Goal: Task Accomplishment & Management: Manage account settings

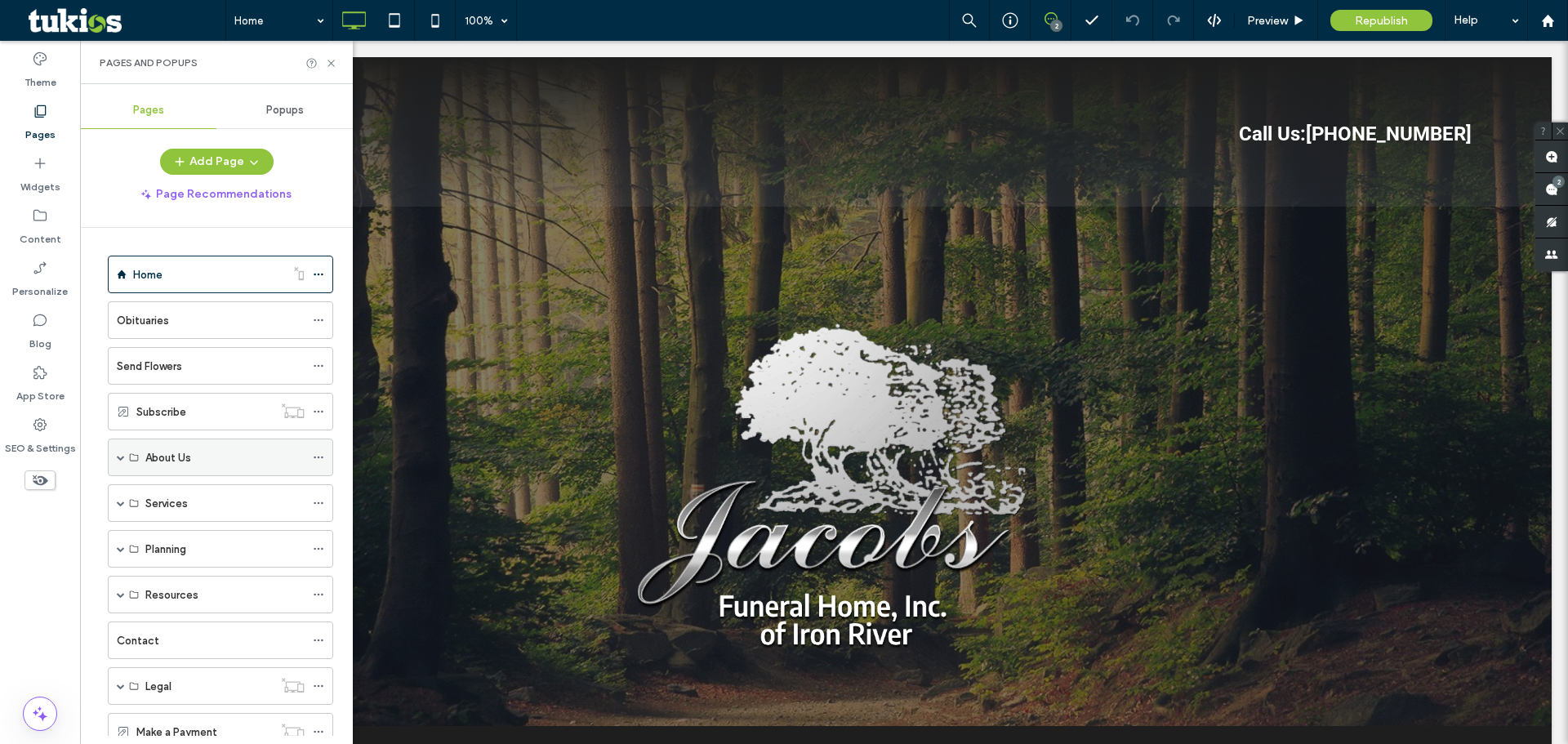
click at [187, 457] on label "About Us" at bounding box center [168, 457] width 46 height 28
click at [126, 461] on div "About Us" at bounding box center [221, 457] width 226 height 37
click at [123, 460] on span at bounding box center [121, 457] width 8 height 8
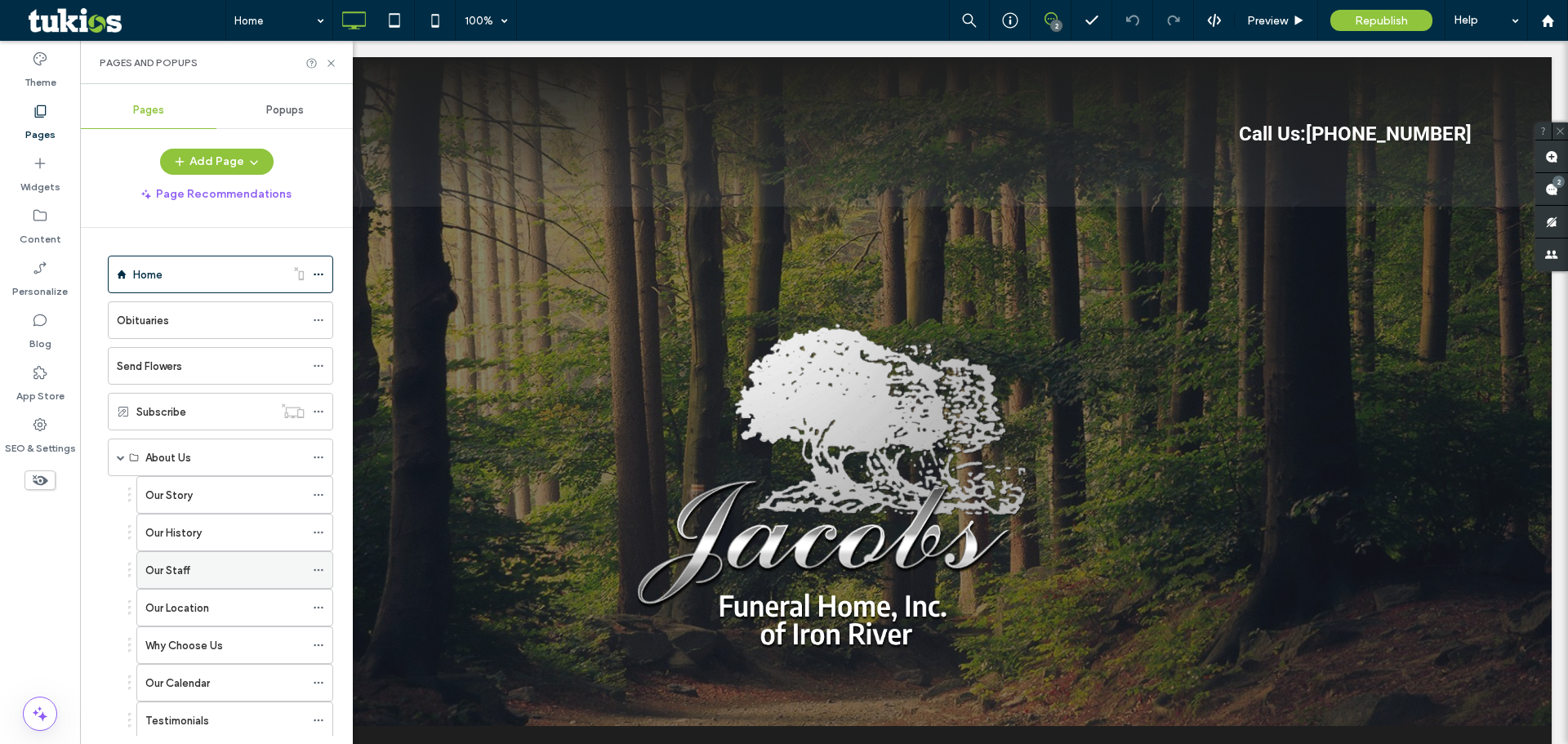
click at [190, 565] on div "Our Staff" at bounding box center [225, 569] width 159 height 17
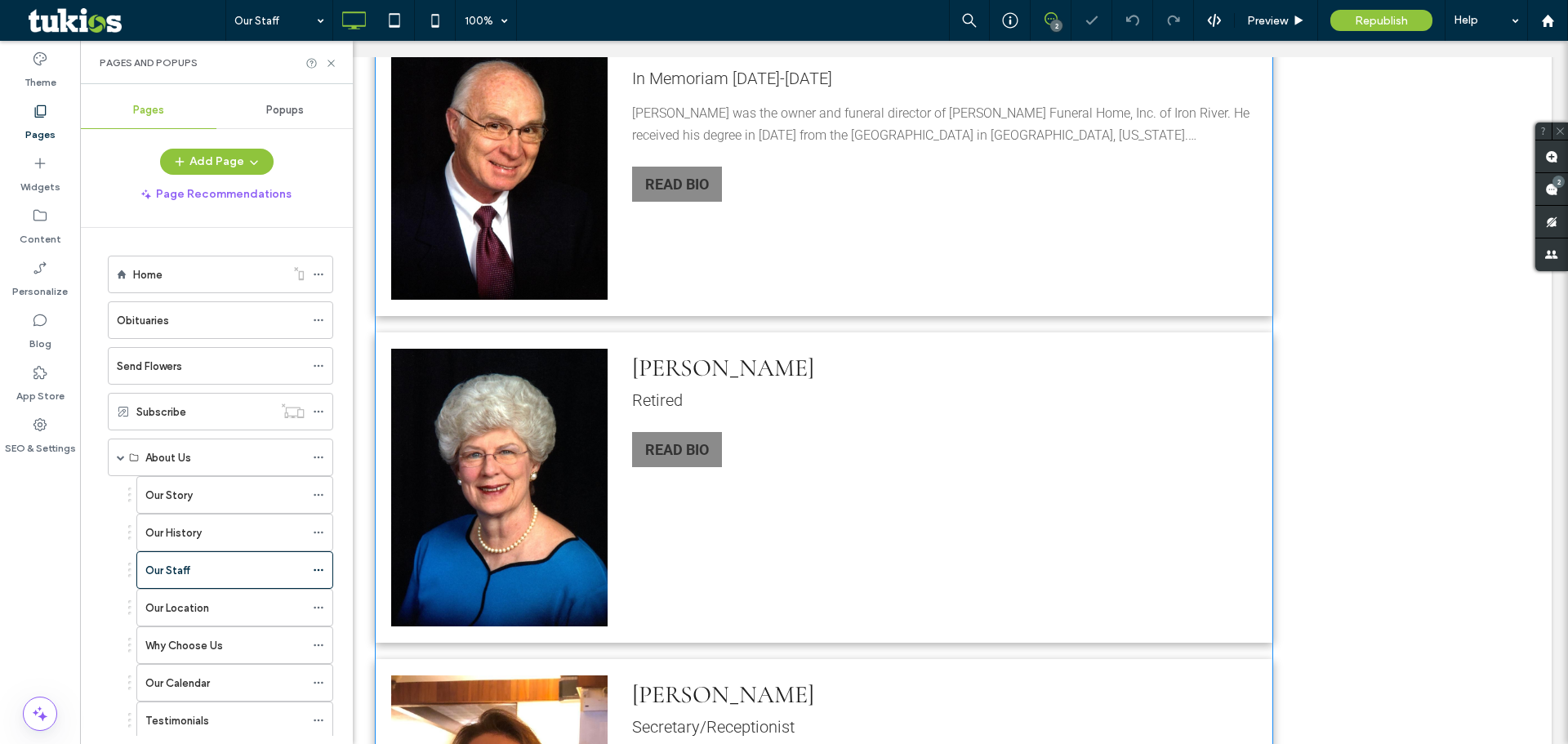
scroll to position [1306, 0]
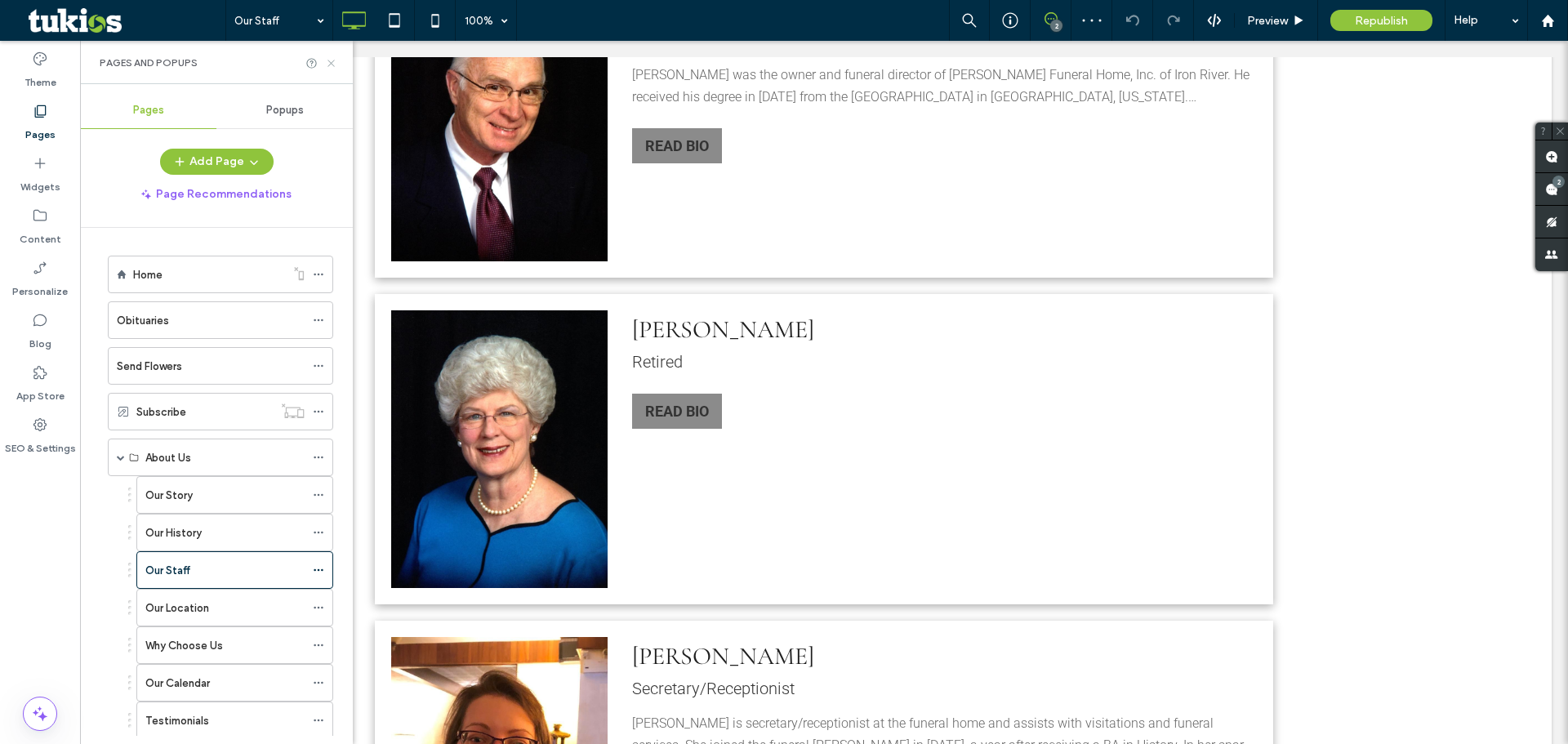
click at [326, 59] on icon at bounding box center [331, 63] width 12 height 12
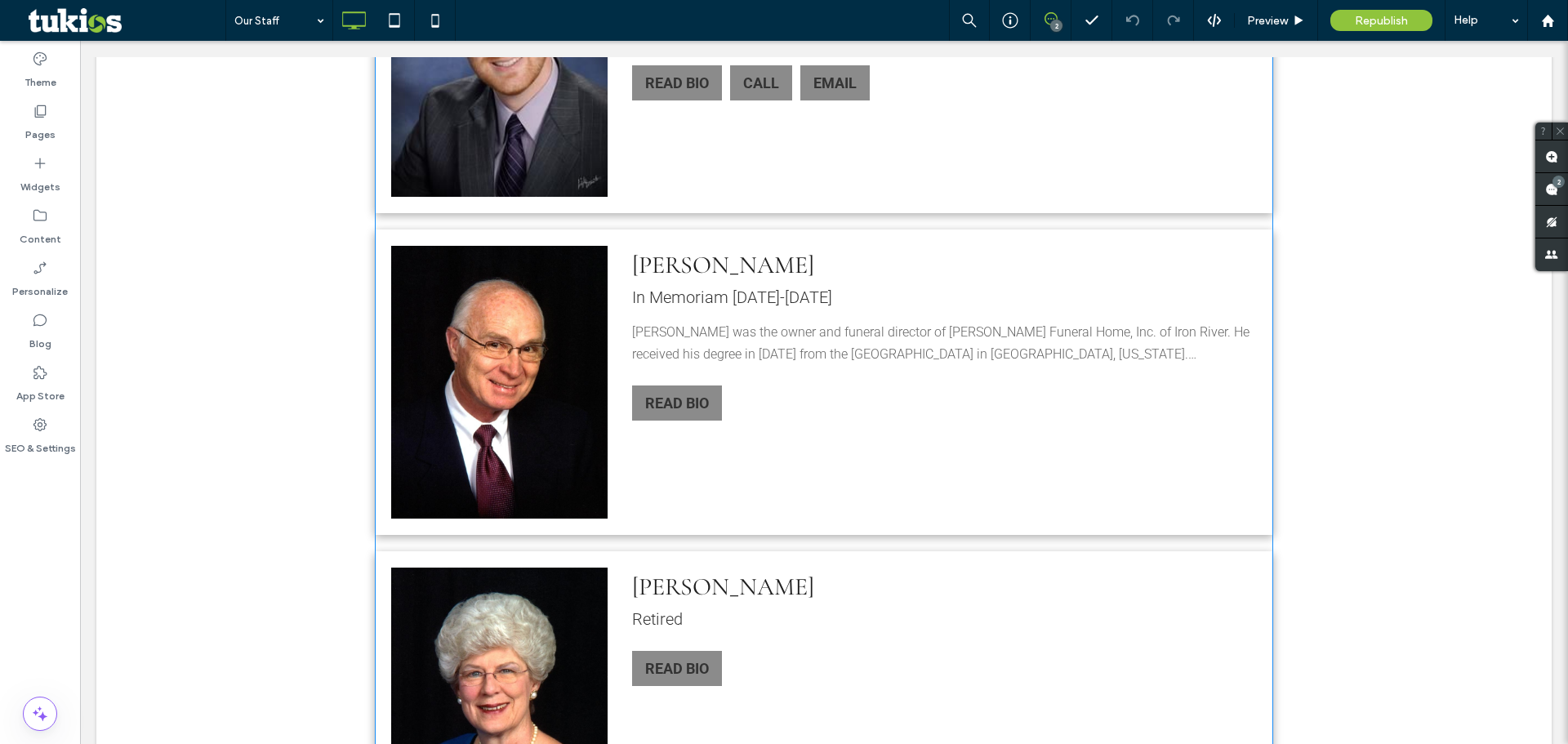
scroll to position [1225, 0]
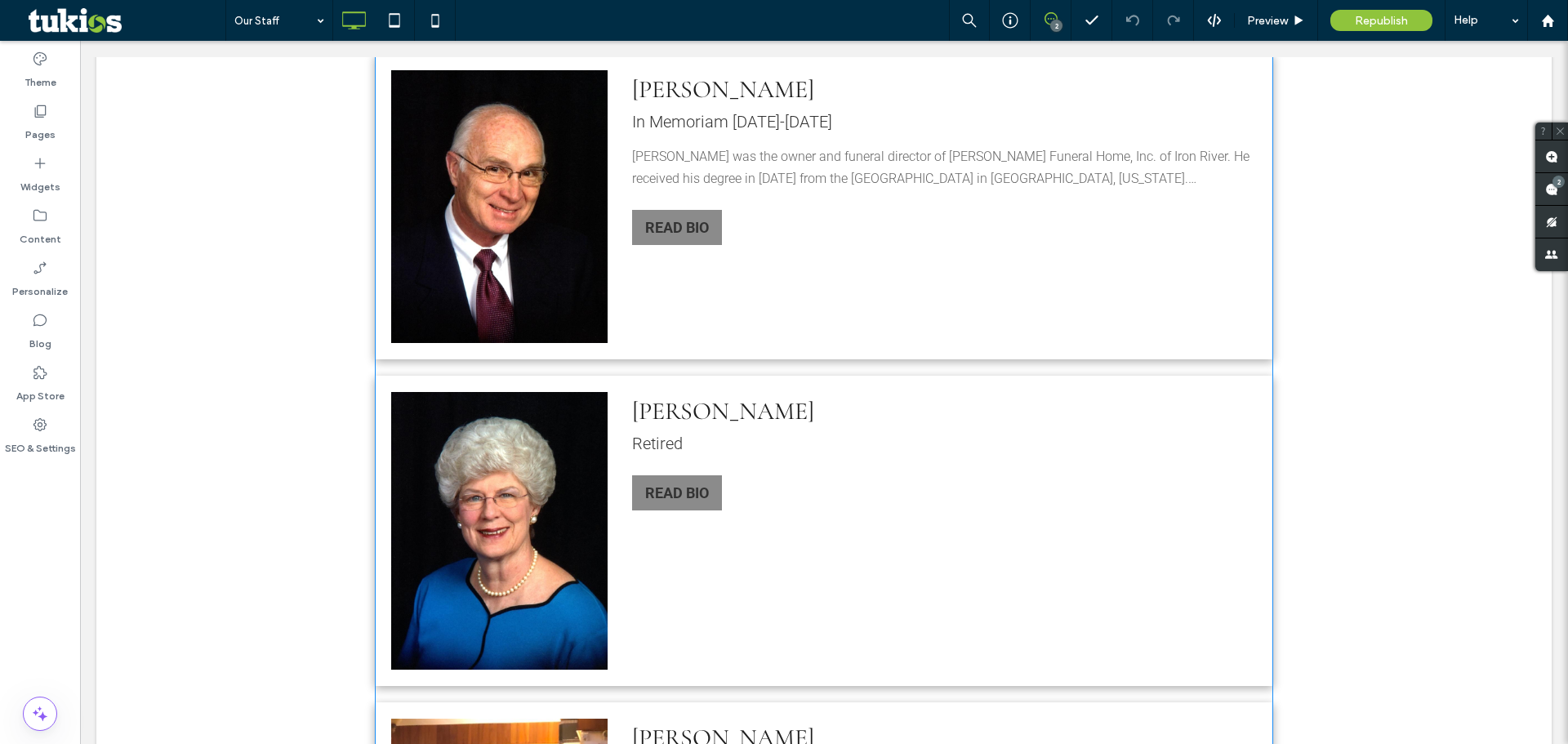
click at [825, 491] on span at bounding box center [824, 531] width 898 height 1594
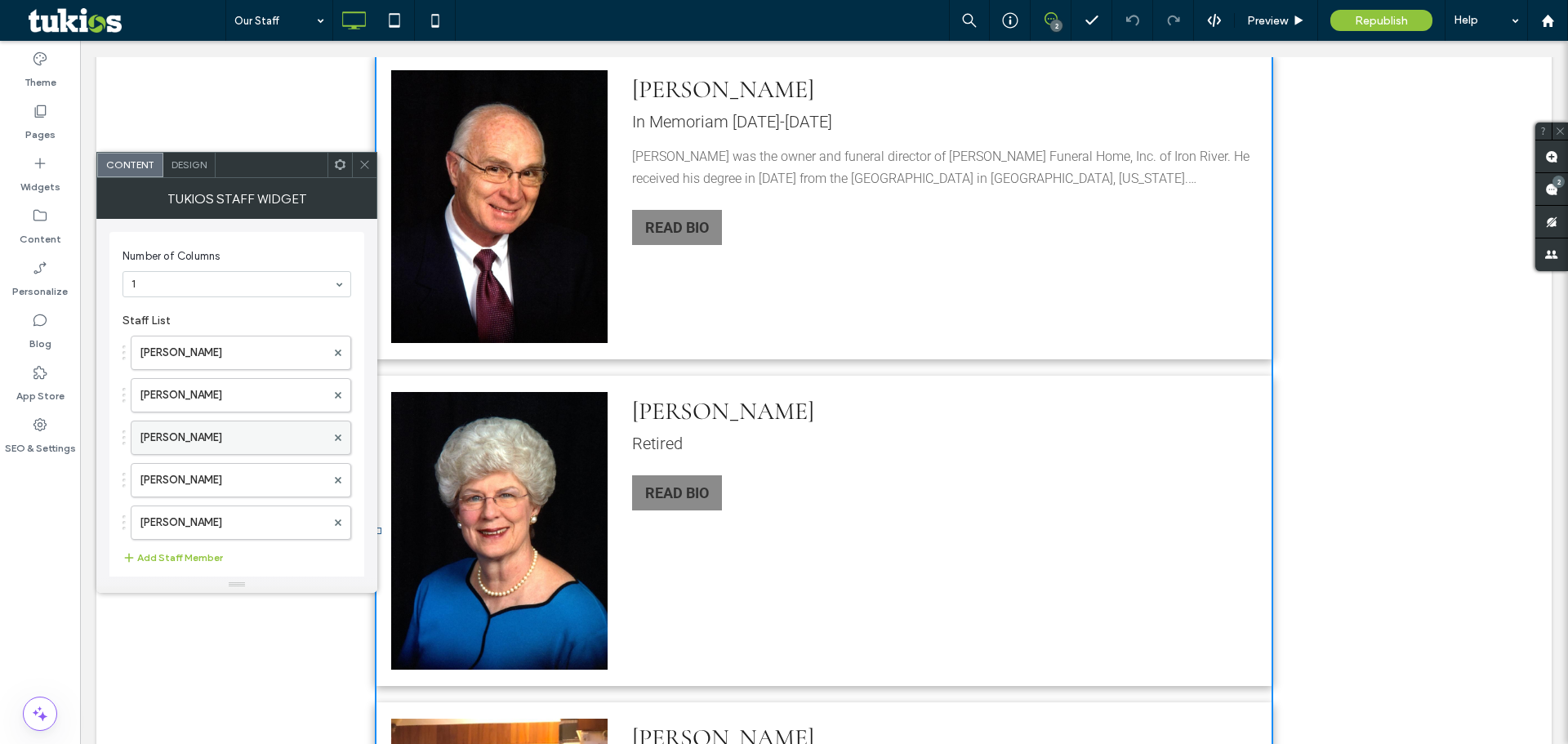
click at [250, 452] on label "[PERSON_NAME]" at bounding box center [233, 437] width 187 height 32
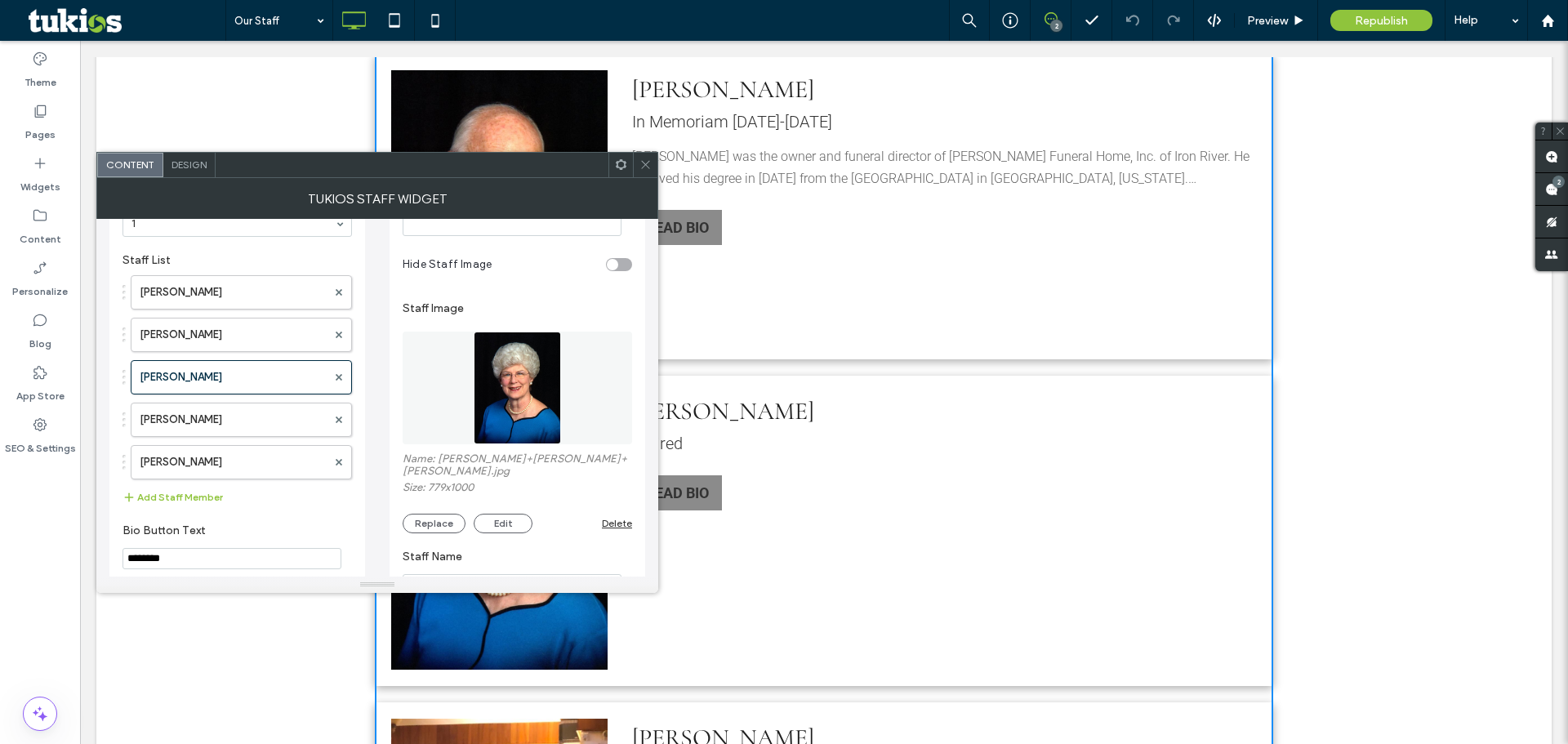
scroll to position [408, 0]
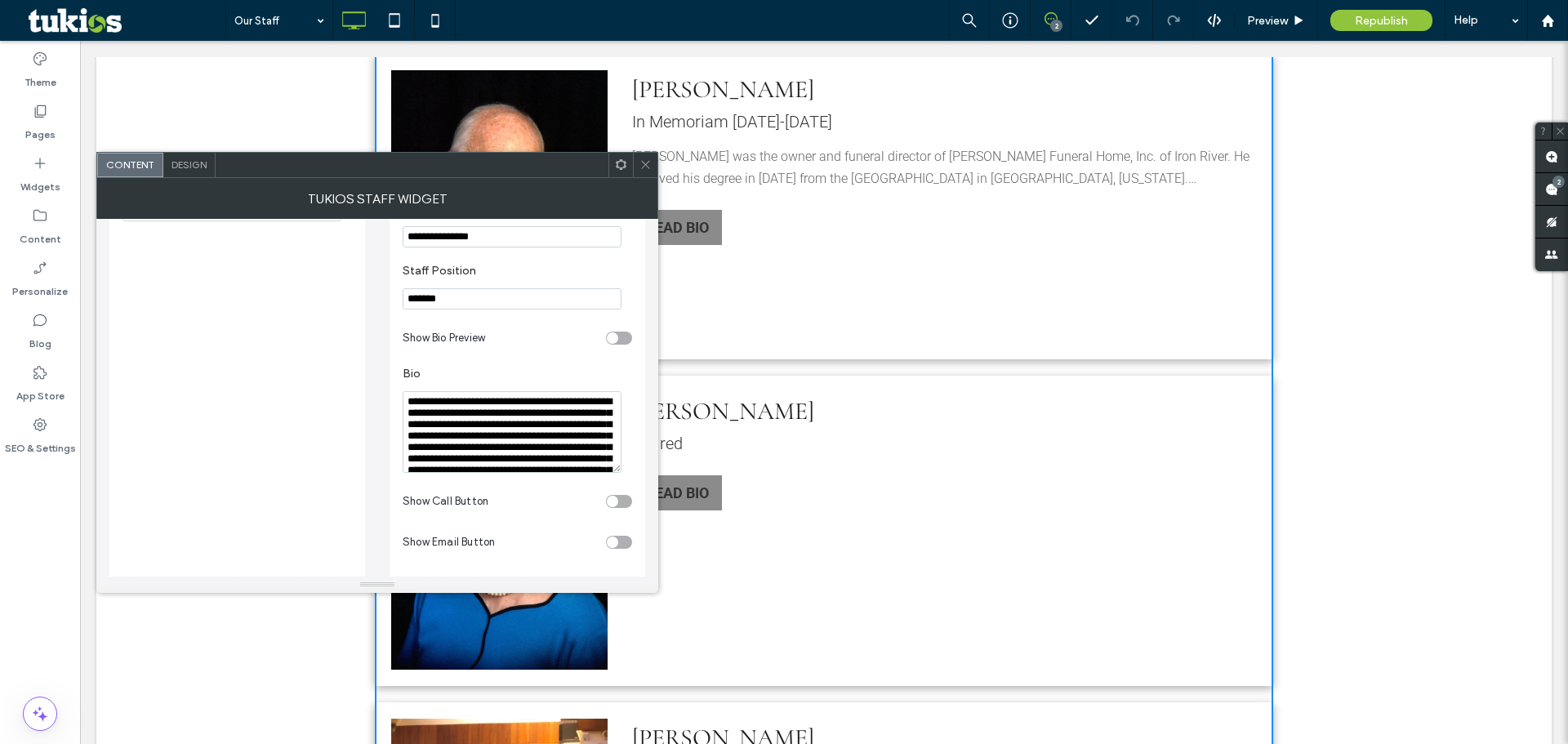
click at [622, 332] on div "toggle" at bounding box center [619, 338] width 27 height 13
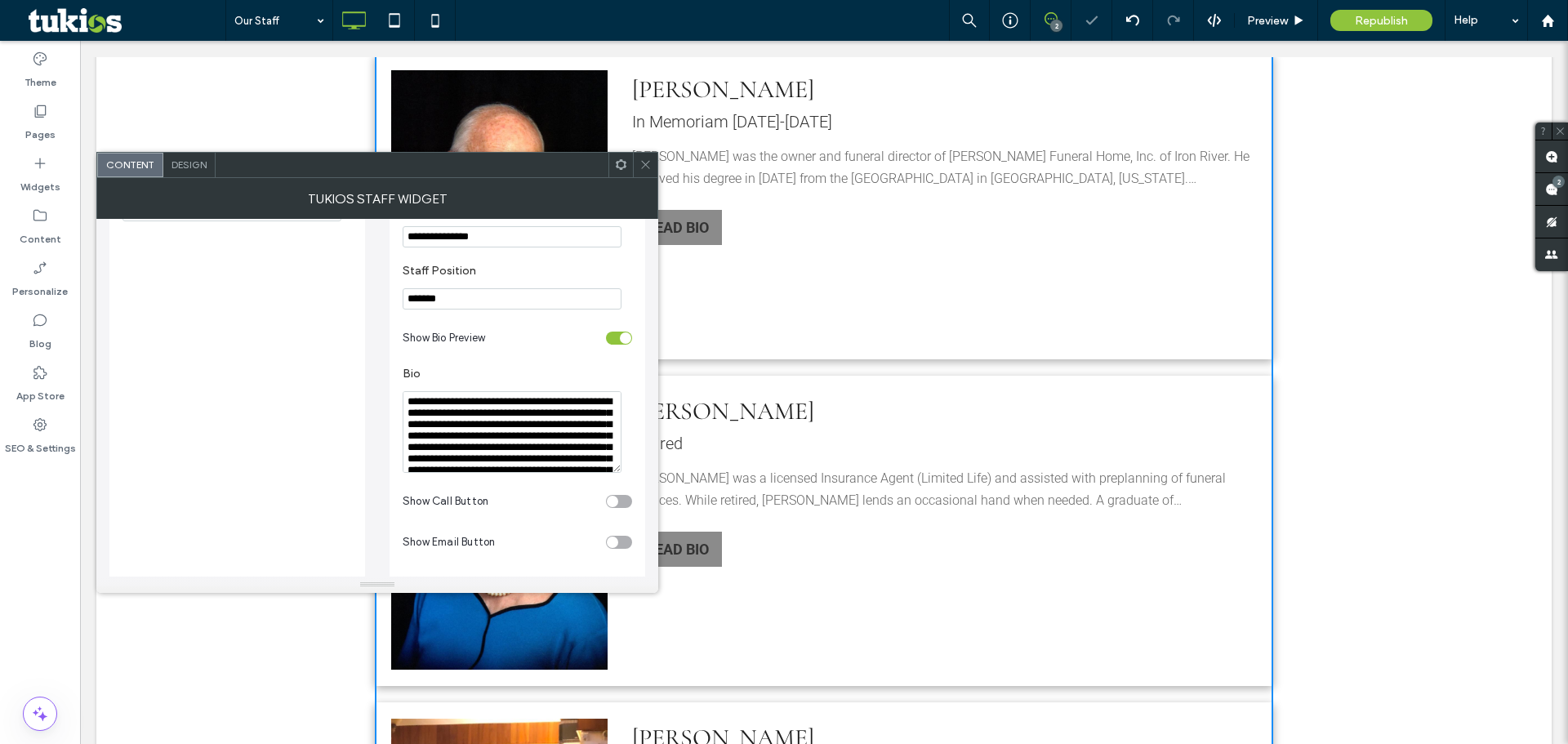
click at [639, 176] on span at bounding box center [645, 165] width 12 height 25
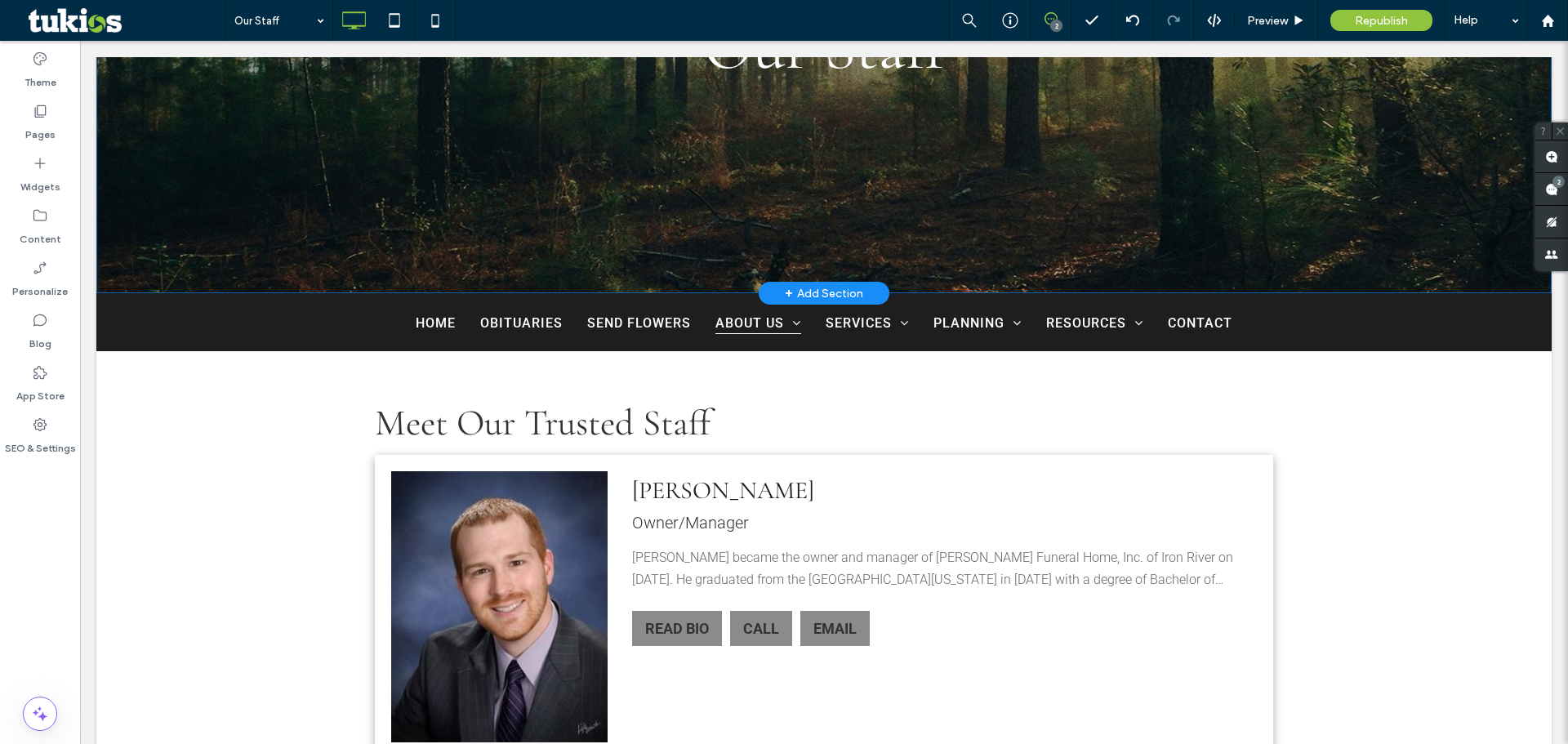
scroll to position [490, 0]
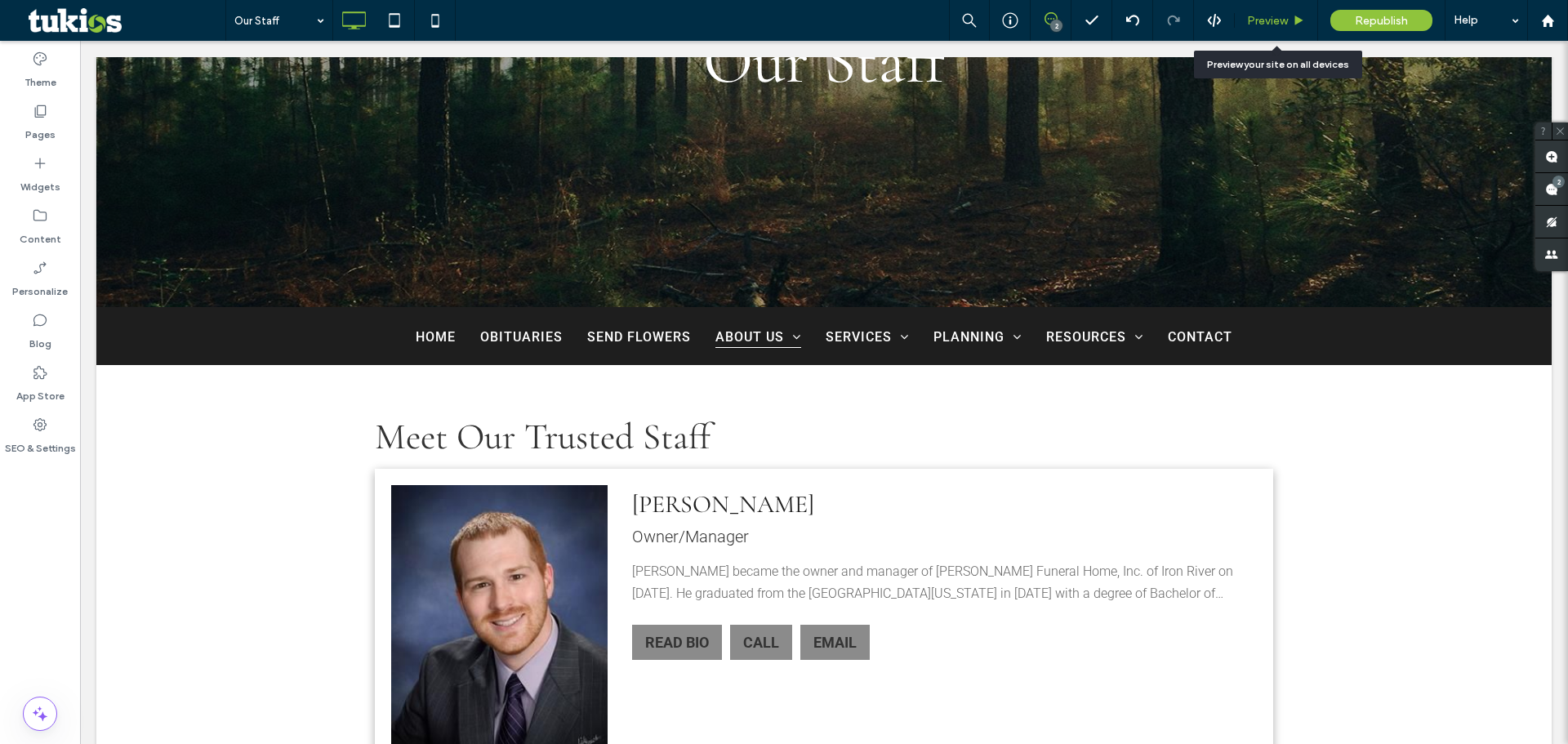
click at [1269, 12] on div "Preview" at bounding box center [1276, 21] width 83 height 41
click at [1251, 20] on span "Preview" at bounding box center [1268, 21] width 41 height 14
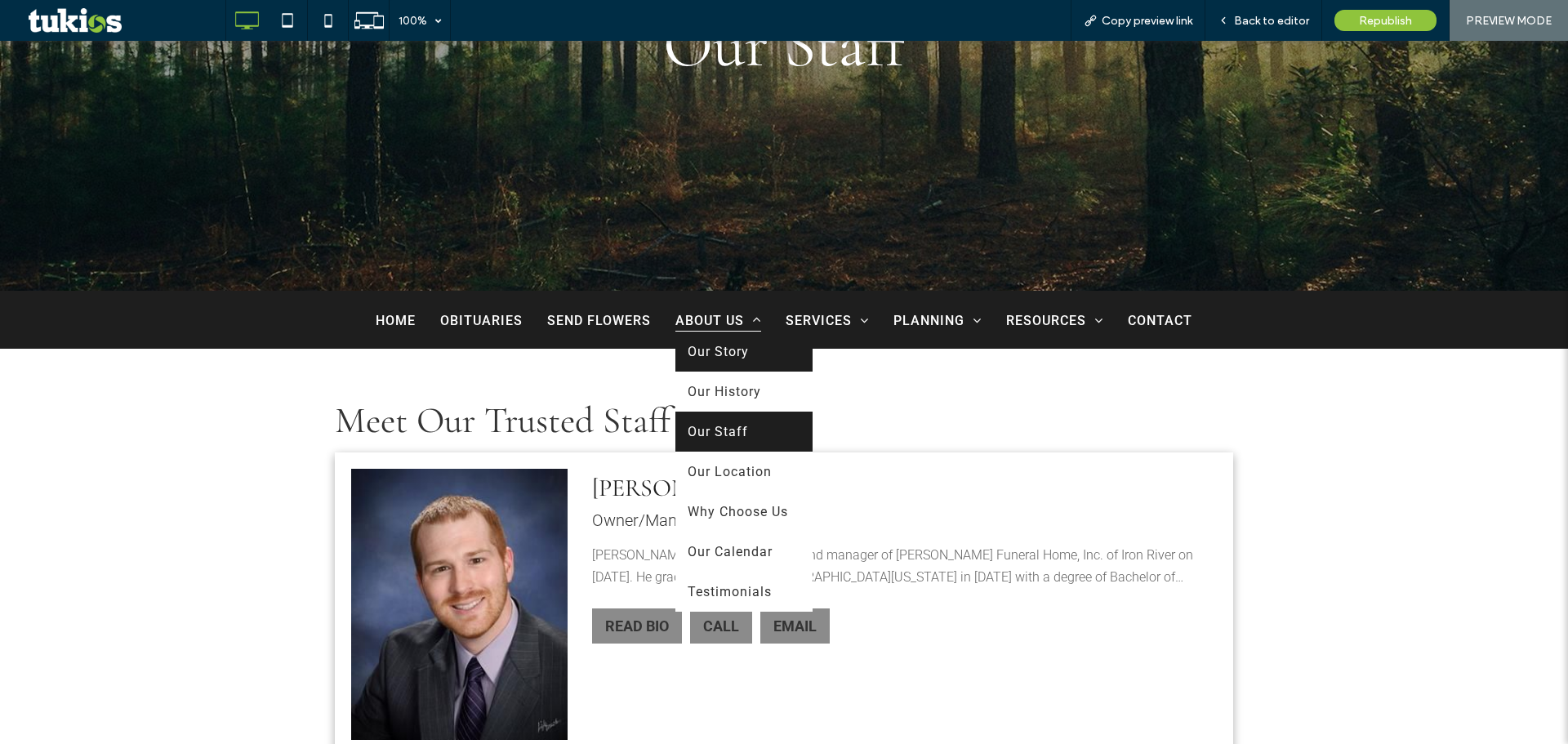
click at [715, 356] on span "Our Story" at bounding box center [718, 351] width 61 height 16
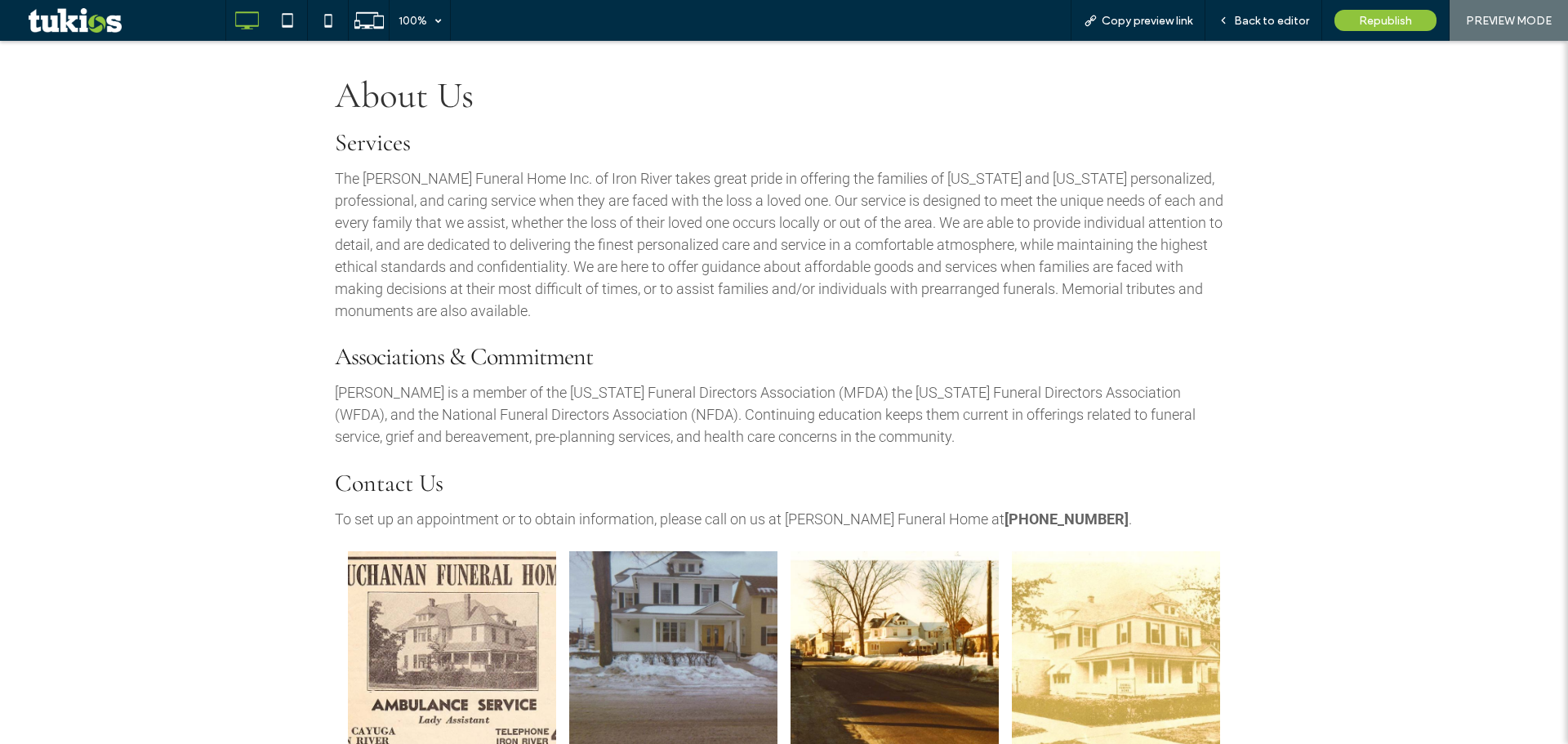
scroll to position [817, 0]
click at [1276, 20] on span "Back to editor" at bounding box center [1271, 21] width 76 height 14
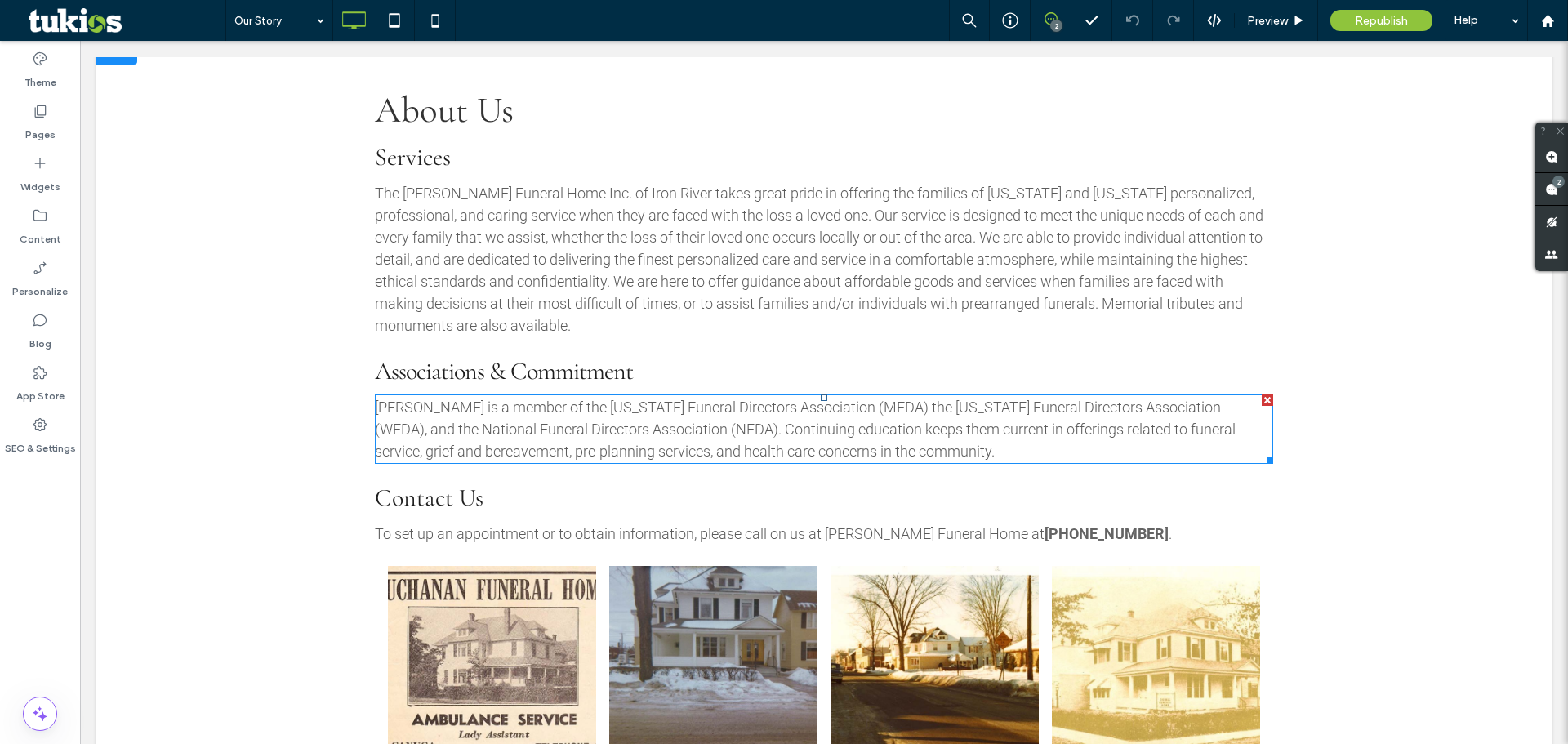
click at [949, 445] on p "[PERSON_NAME] is a member of the [US_STATE] Funeral Directors Association (MFDA…" at bounding box center [824, 428] width 898 height 66
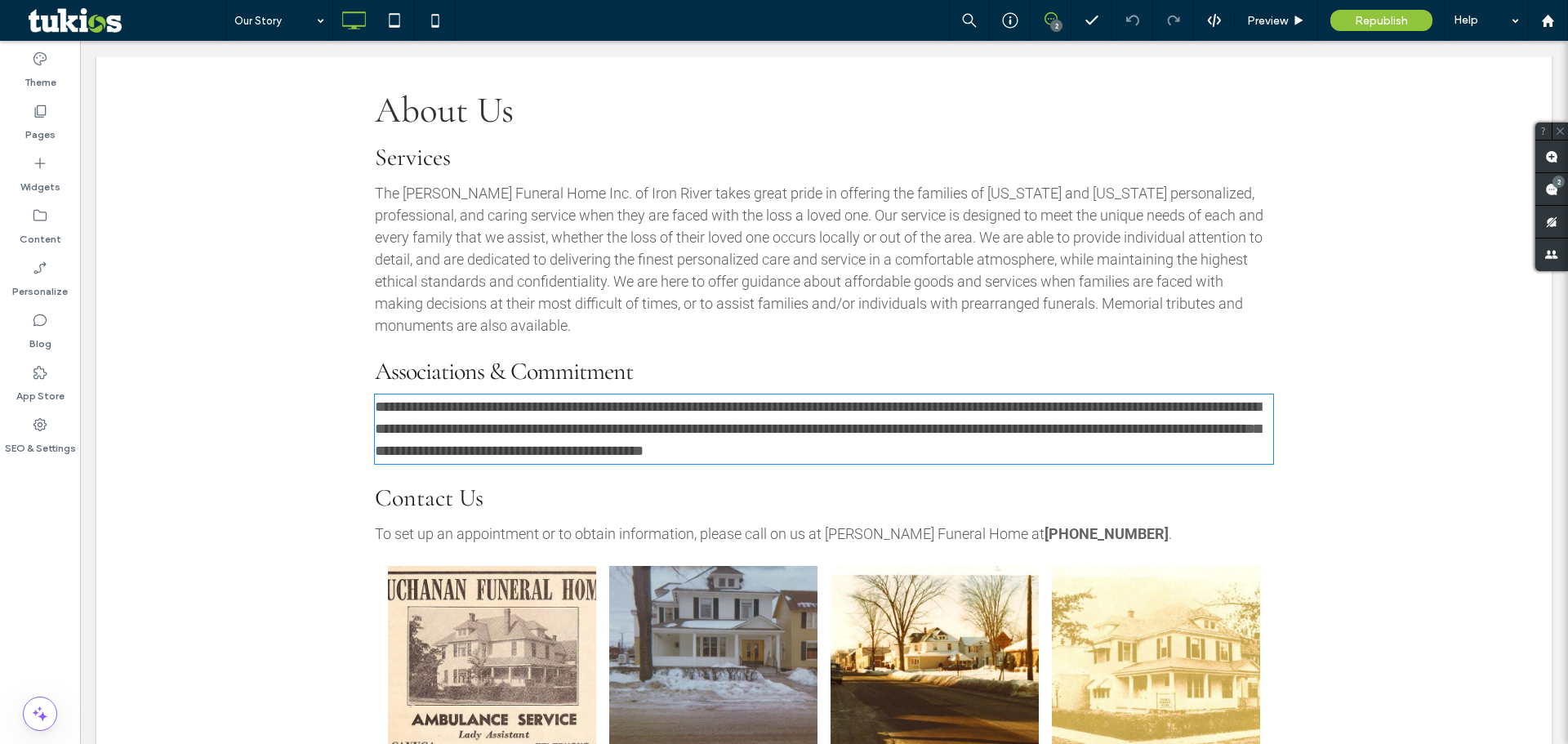
type input "******"
type input "**"
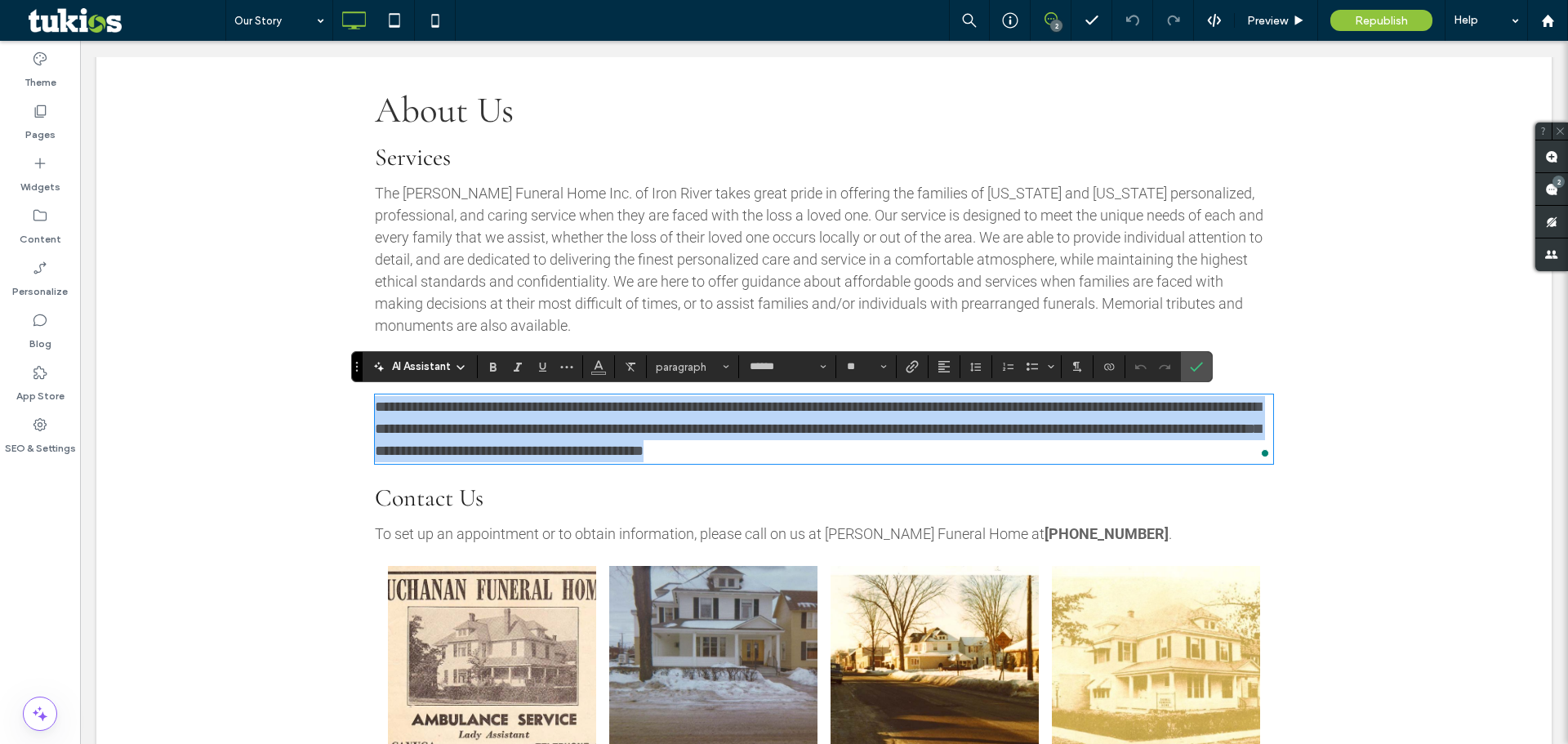
click at [940, 430] on span "**********" at bounding box center [818, 429] width 887 height 59
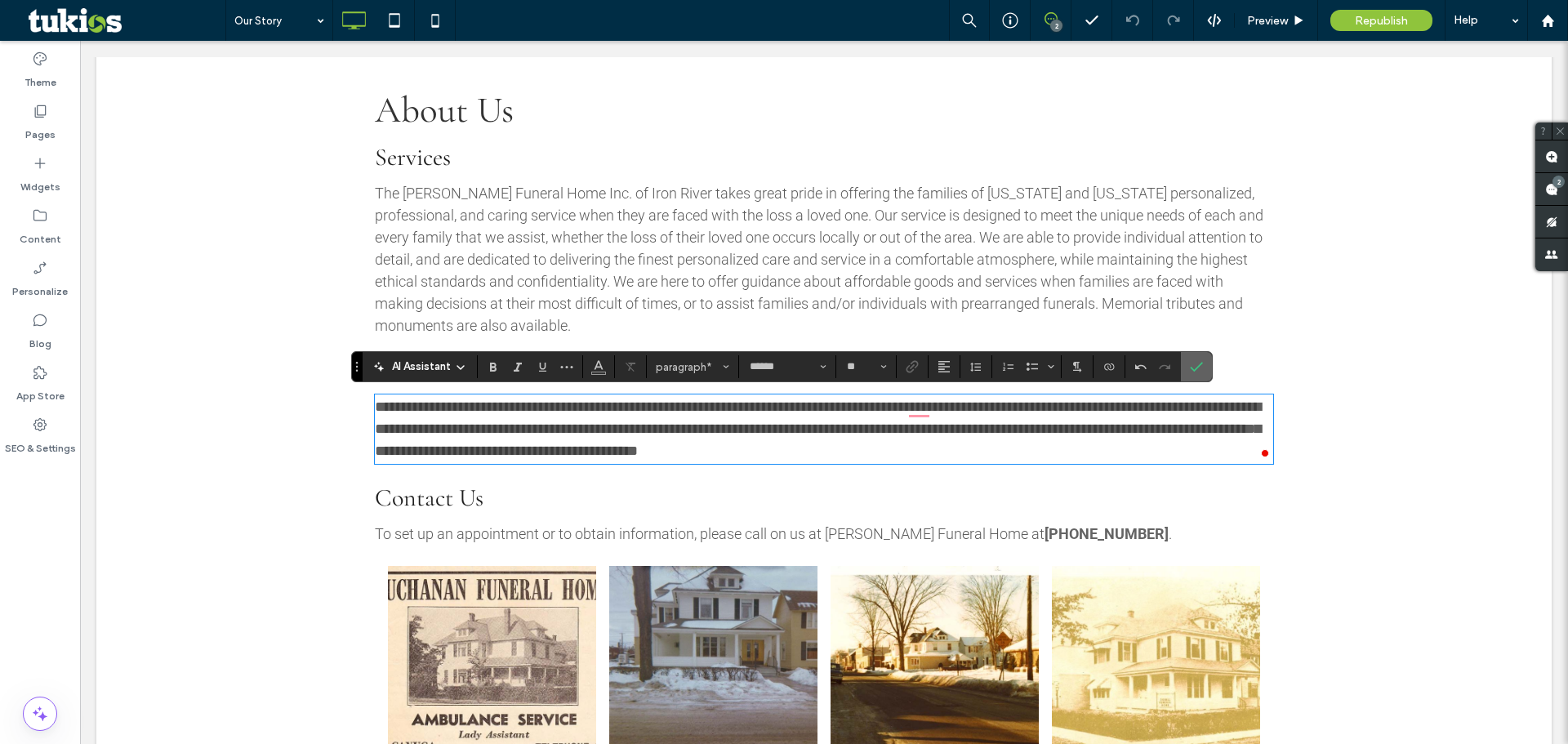
click at [1192, 371] on icon "Confirm" at bounding box center [1196, 366] width 13 height 13
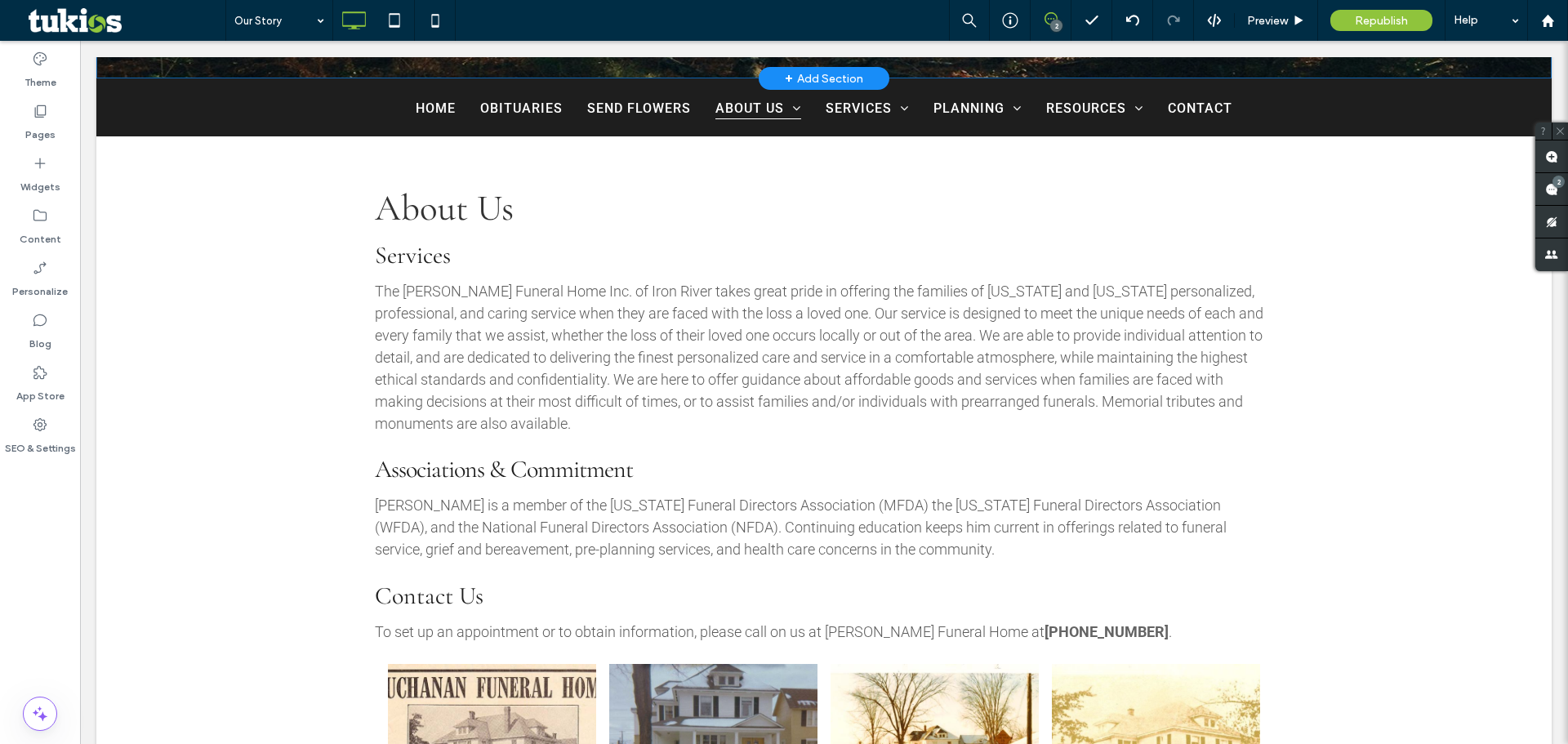
scroll to position [571, 0]
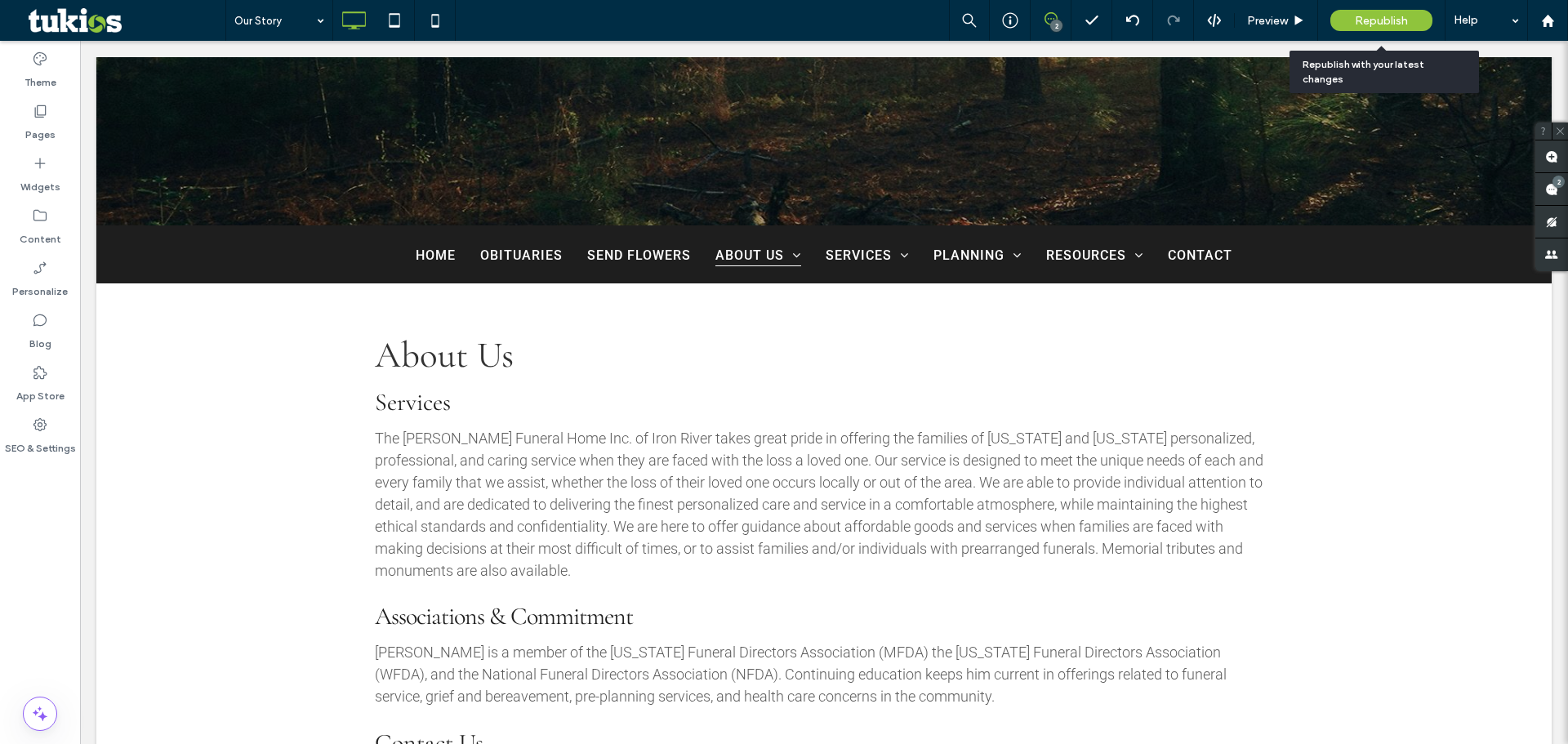
click at [1392, 22] on span "Republish" at bounding box center [1381, 21] width 53 height 14
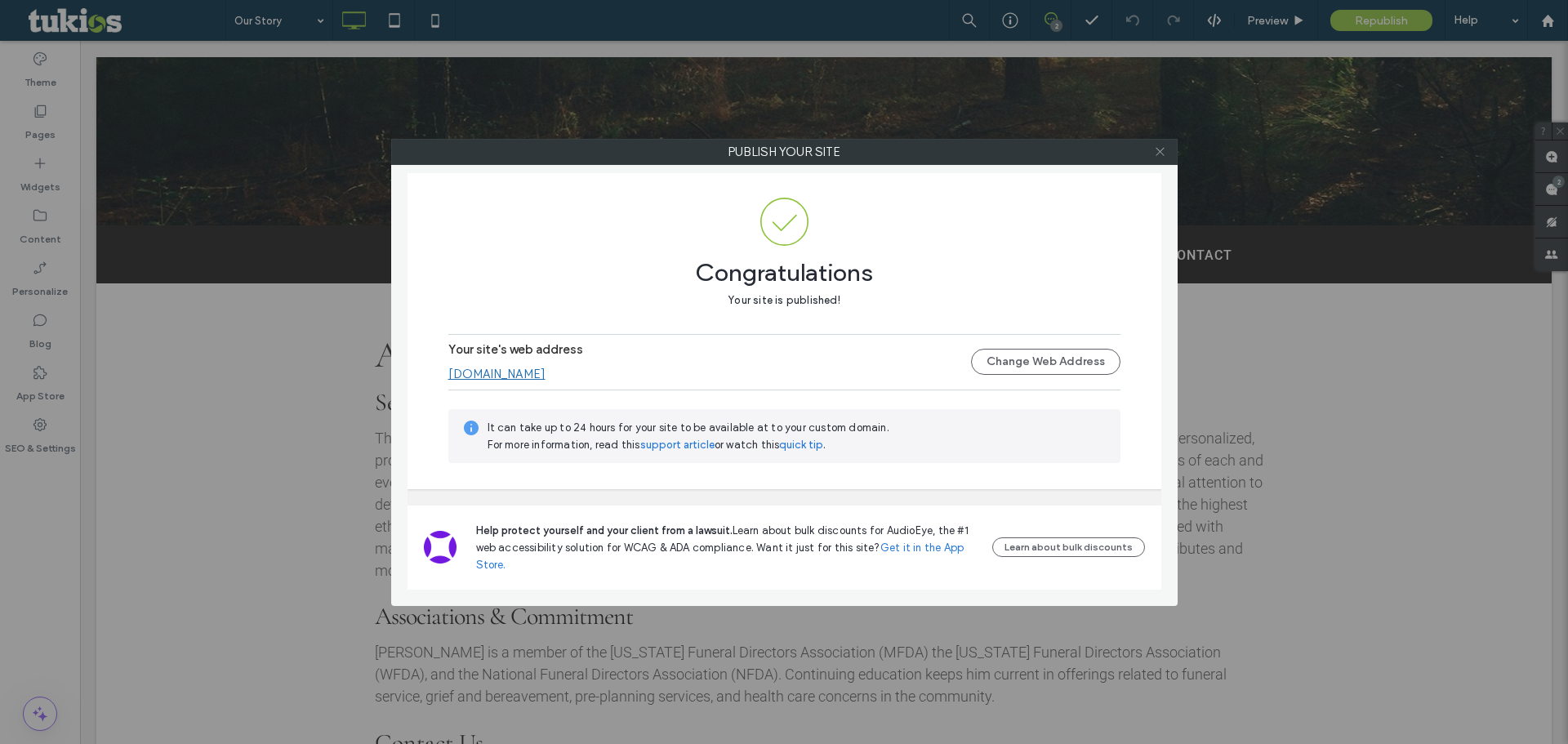
drag, startPoint x: 1159, startPoint y: 148, endPoint x: 1150, endPoint y: 134, distance: 16.6
click at [1159, 148] on icon at bounding box center [1160, 151] width 12 height 12
